Goal: Task Accomplishment & Management: Manage account settings

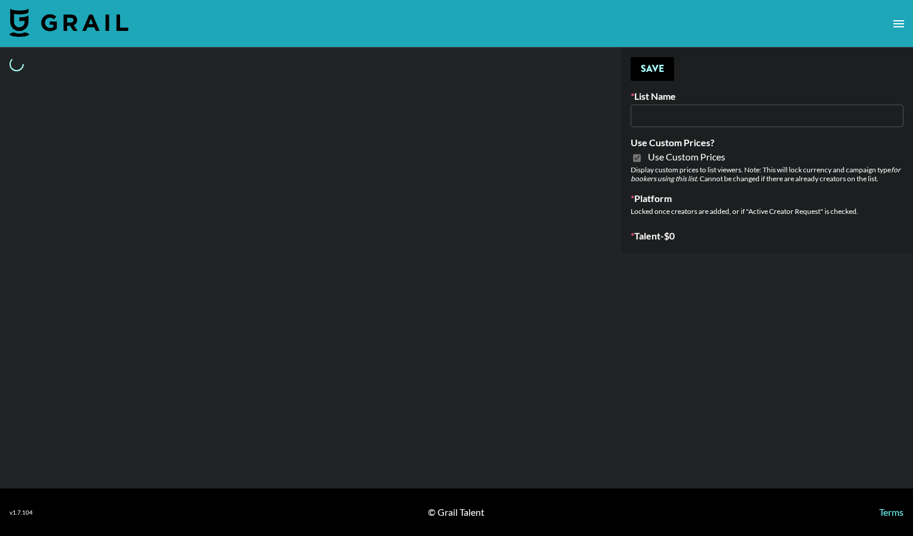
type input "Nourish"
checkbox input "true"
select select "Brand"
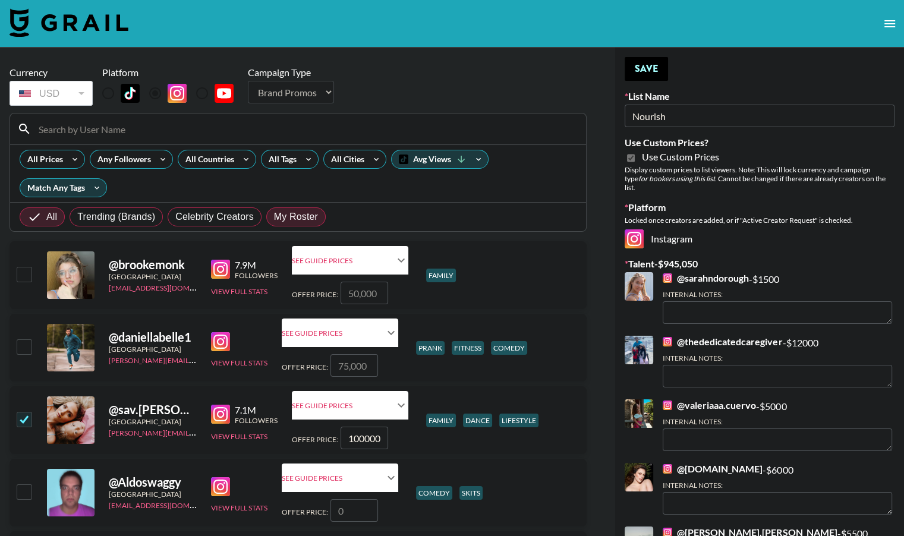
click at [283, 216] on span "My Roster" at bounding box center [296, 217] width 44 height 14
click at [274, 217] on input "My Roster" at bounding box center [274, 217] width 0 height 0
radio input "true"
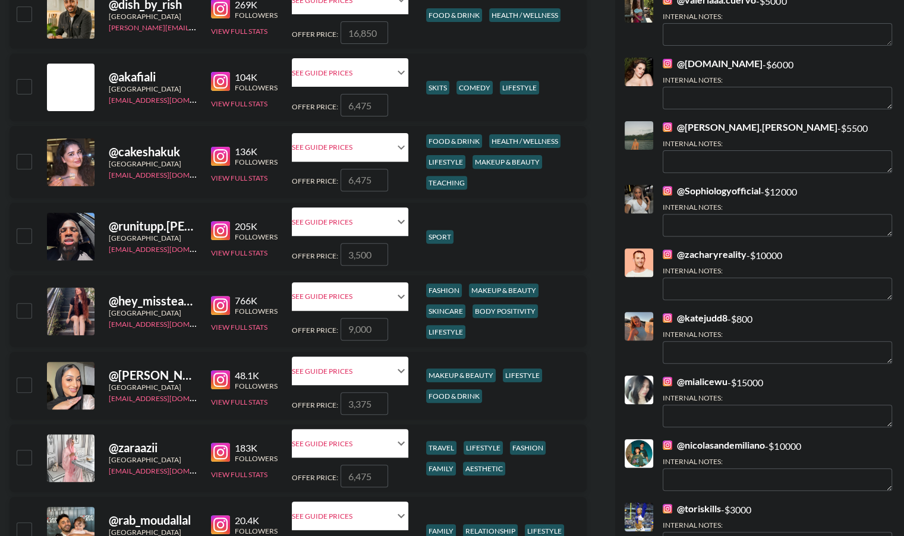
scroll to position [406, 0]
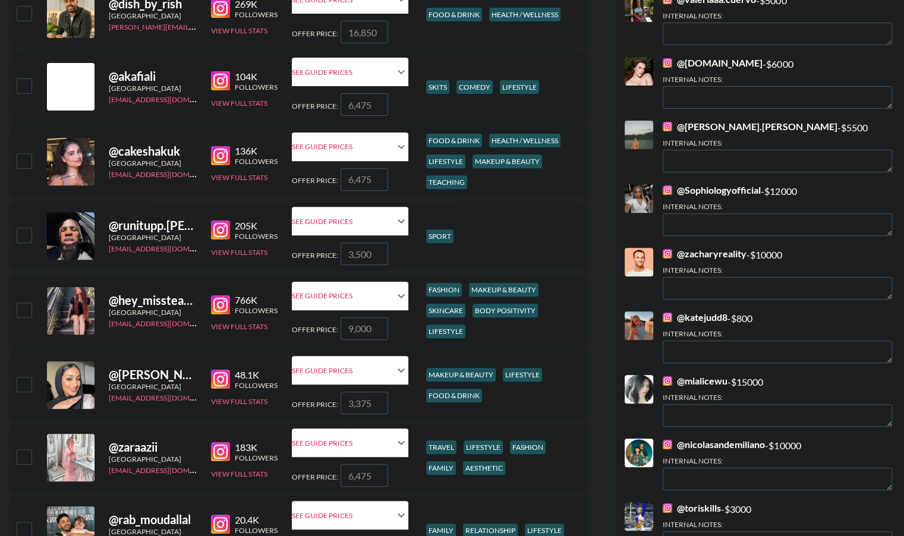
click at [365, 330] on input "number" at bounding box center [365, 329] width 48 height 23
type input "1"
checkbox input "true"
type input "15000"
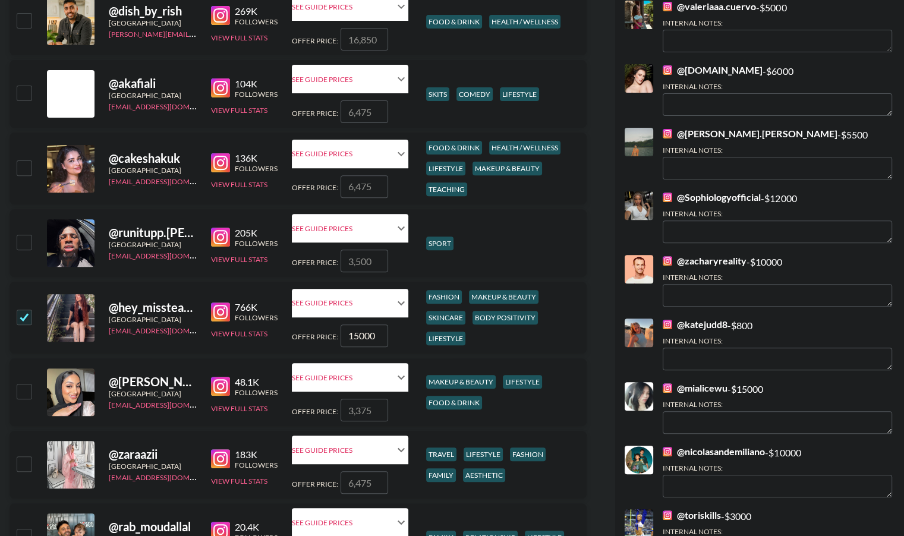
scroll to position [394, 0]
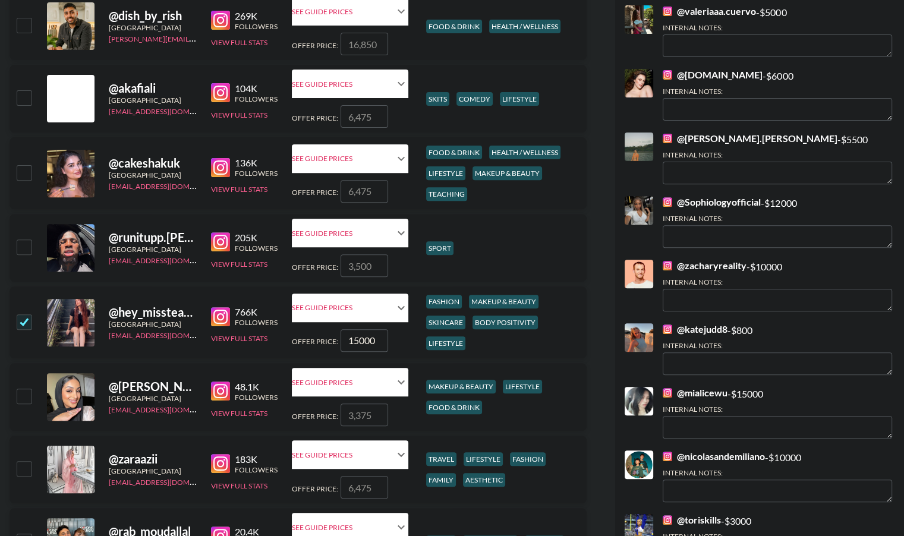
click at [366, 266] on input "number" at bounding box center [365, 266] width 48 height 23
checkbox input "true"
type input "10000"
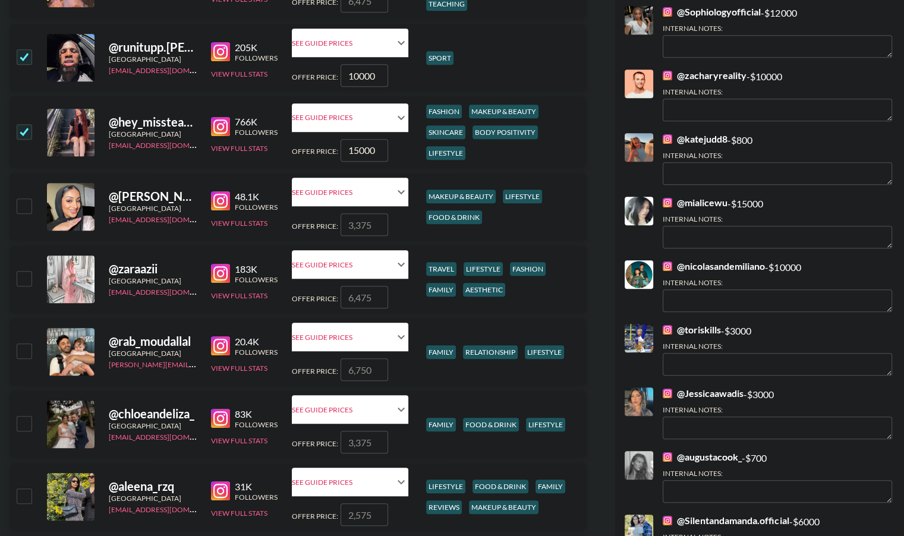
scroll to position [0, 0]
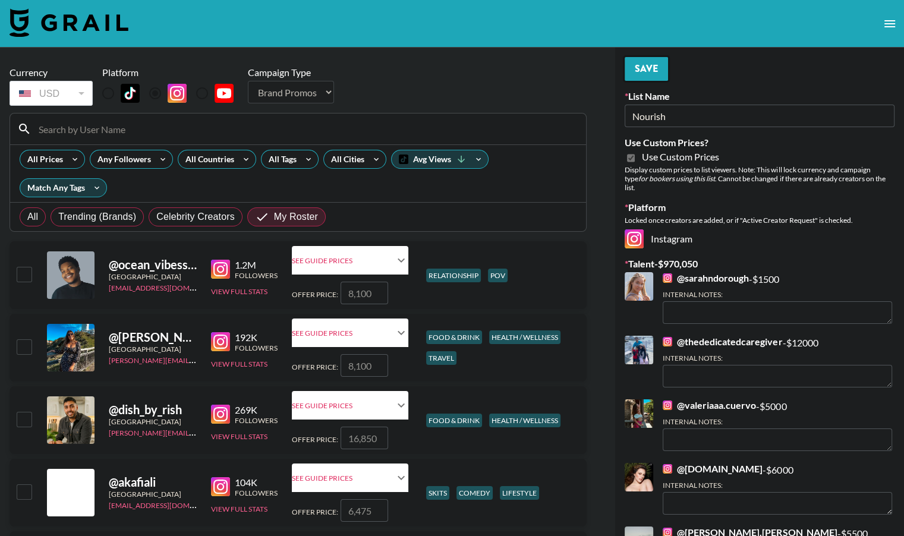
click at [643, 68] on button "Save" at bounding box center [646, 69] width 43 height 24
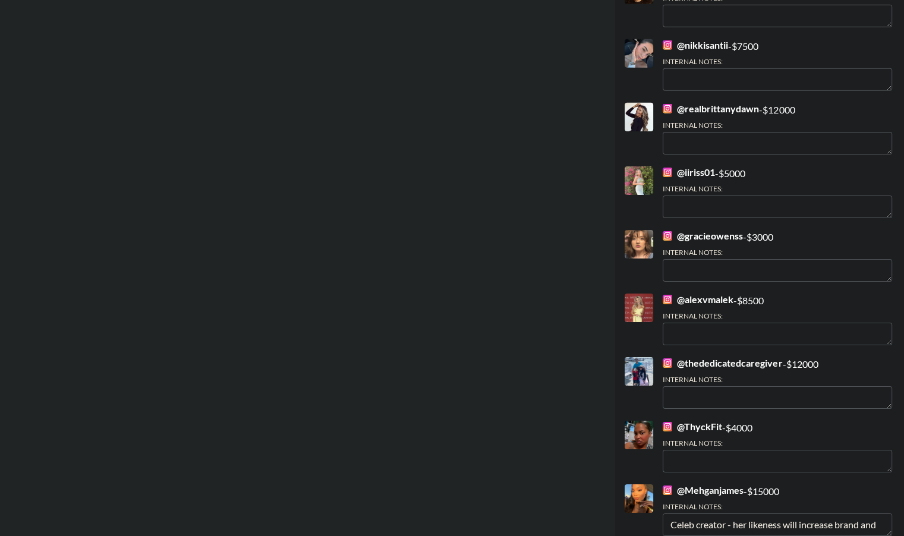
scroll to position [3705, 0]
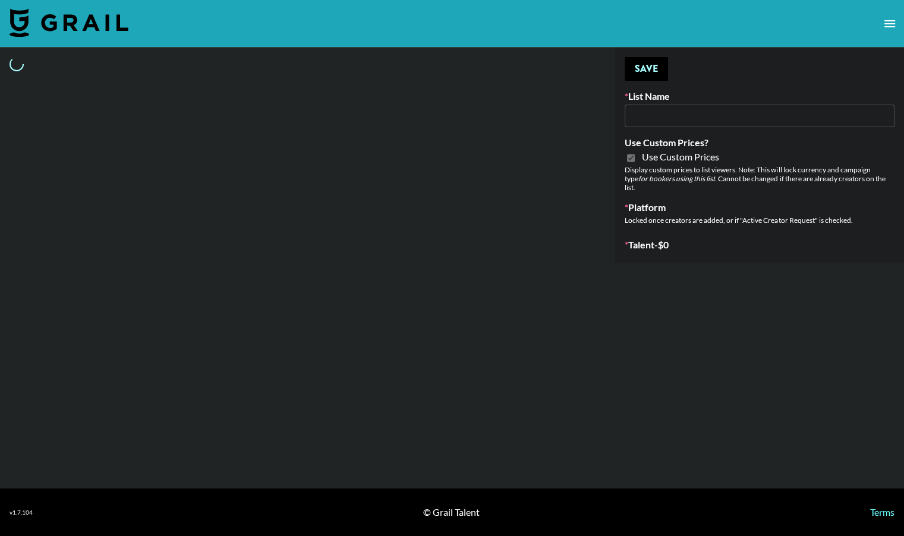
type input "Nourish"
checkbox input "true"
select select "Brand"
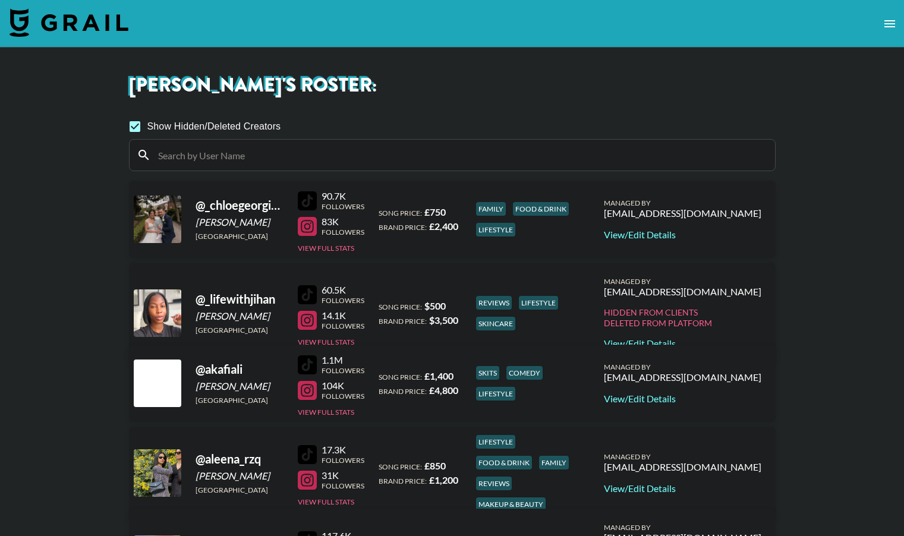
scroll to position [485, 0]
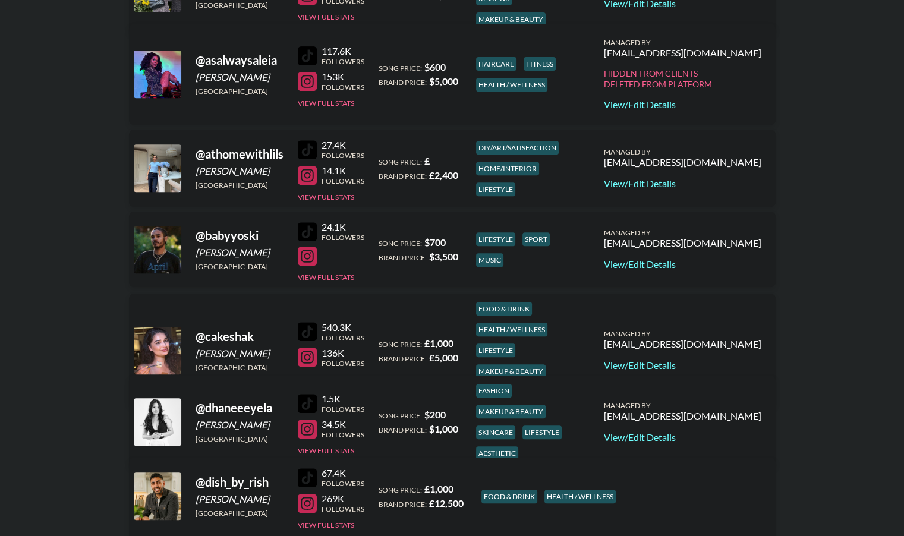
click at [307, 255] on div at bounding box center [307, 256] width 19 height 19
